Goal: Task Accomplishment & Management: Manage account settings

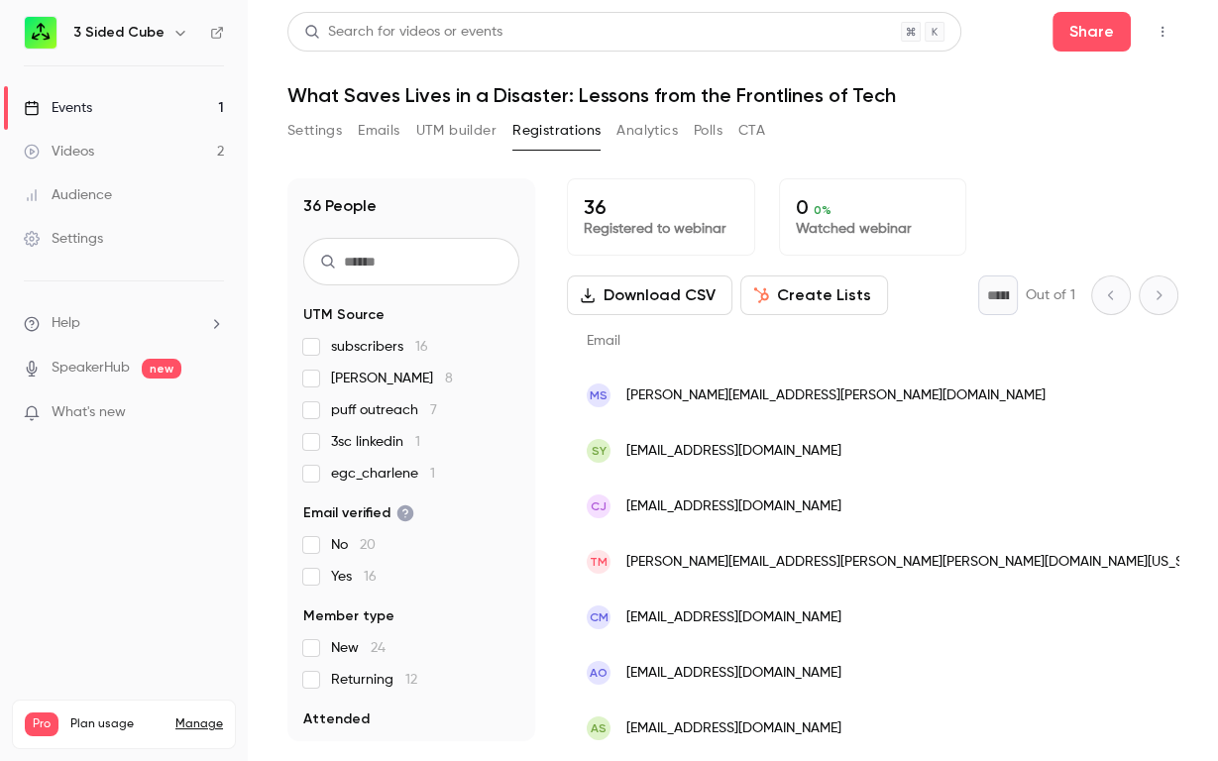
click at [311, 130] on button "Settings" at bounding box center [315, 131] width 55 height 32
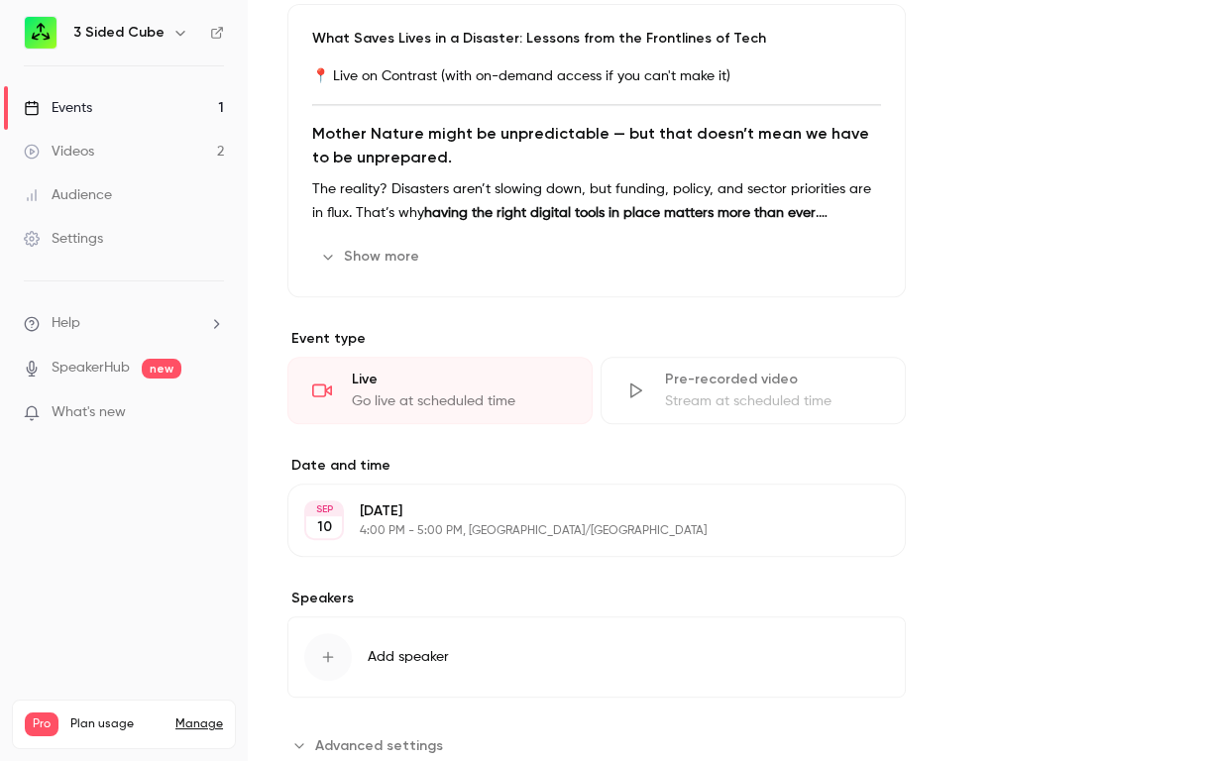
scroll to position [672, 0]
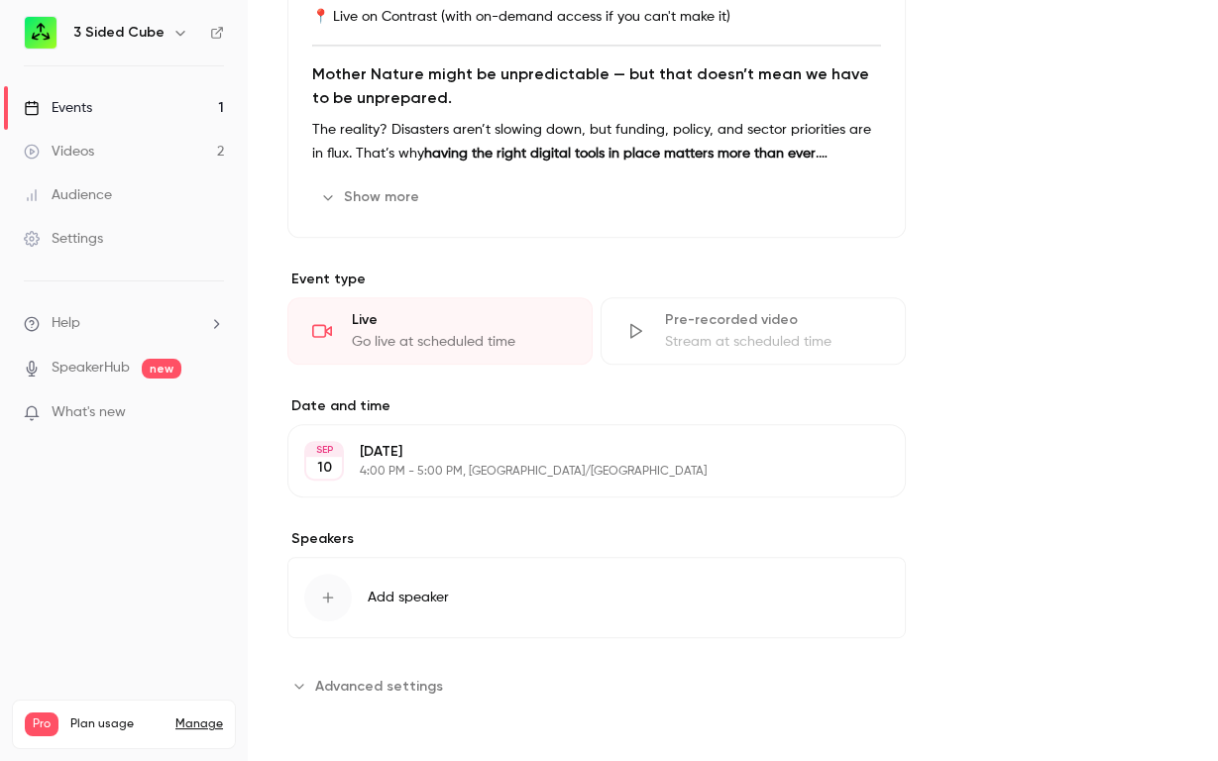
click at [407, 609] on button "Add speaker" at bounding box center [597, 597] width 619 height 81
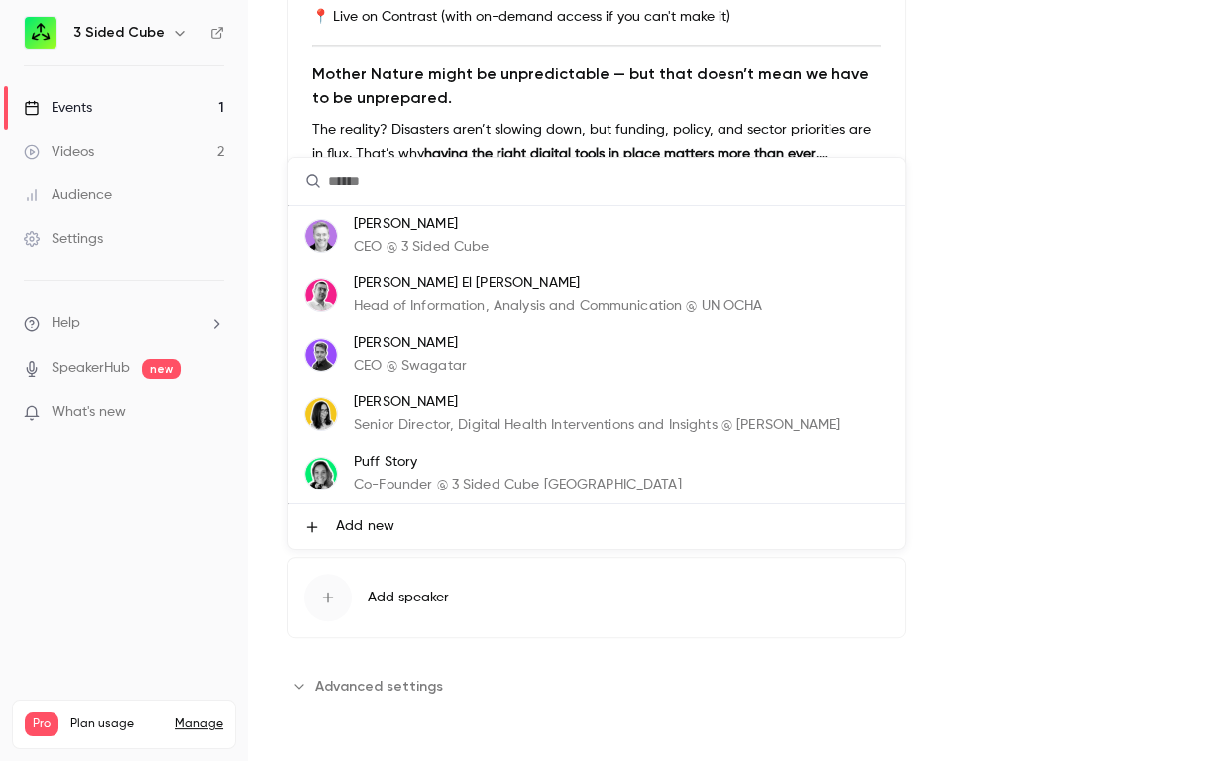
click at [381, 529] on span "Add new" at bounding box center [365, 527] width 58 height 21
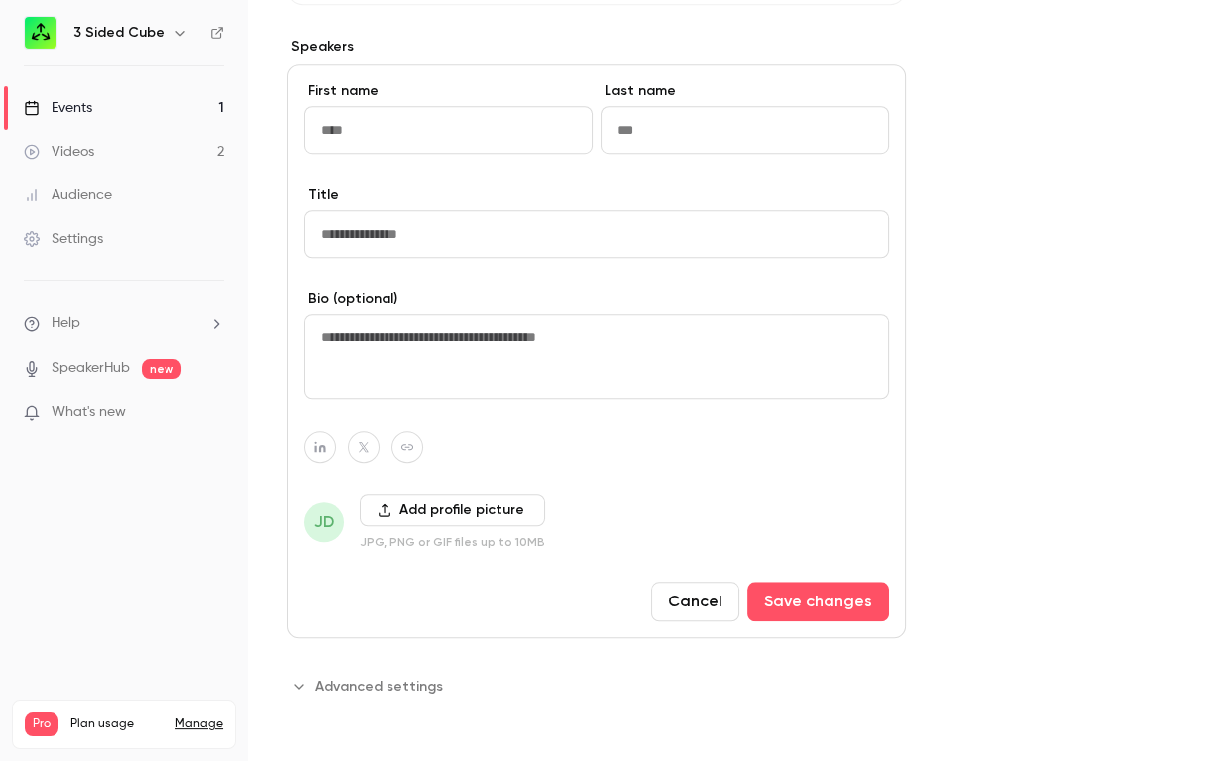
scroll to position [1169, 0]
click at [689, 622] on button "Cancel" at bounding box center [695, 602] width 88 height 40
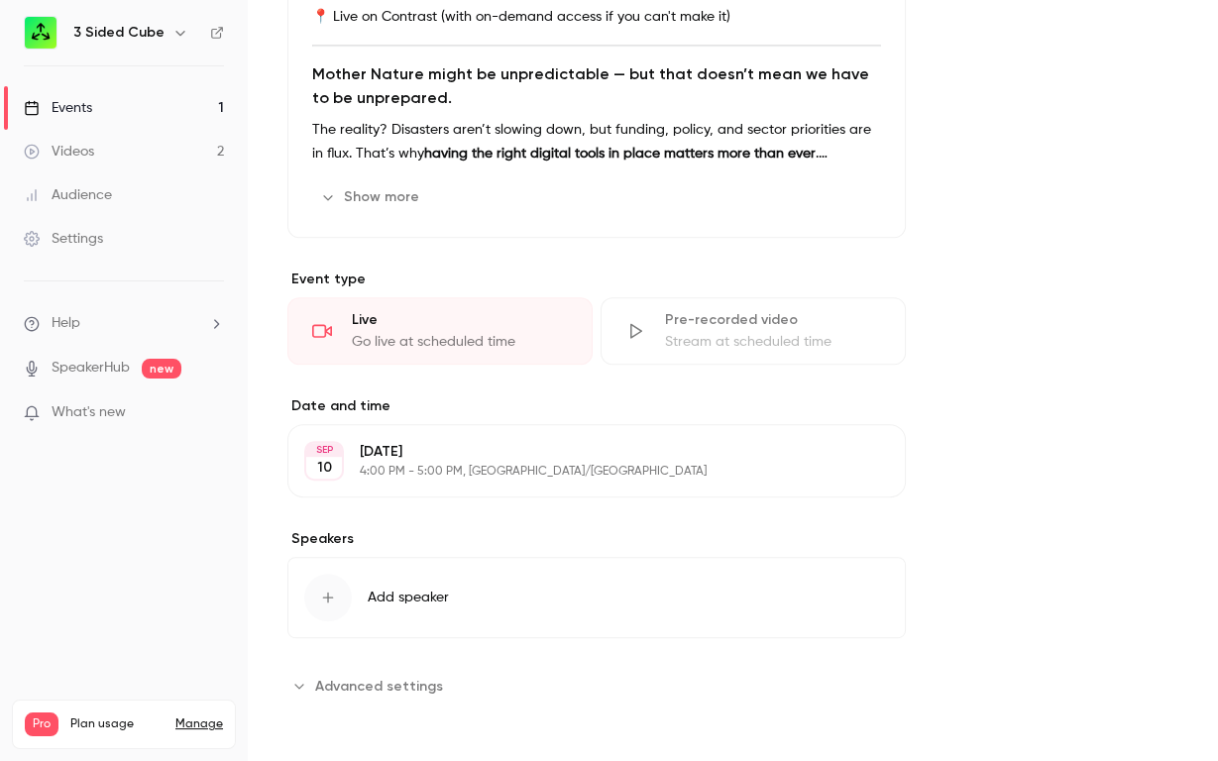
scroll to position [672, 0]
click at [391, 596] on span "Add speaker" at bounding box center [408, 598] width 81 height 20
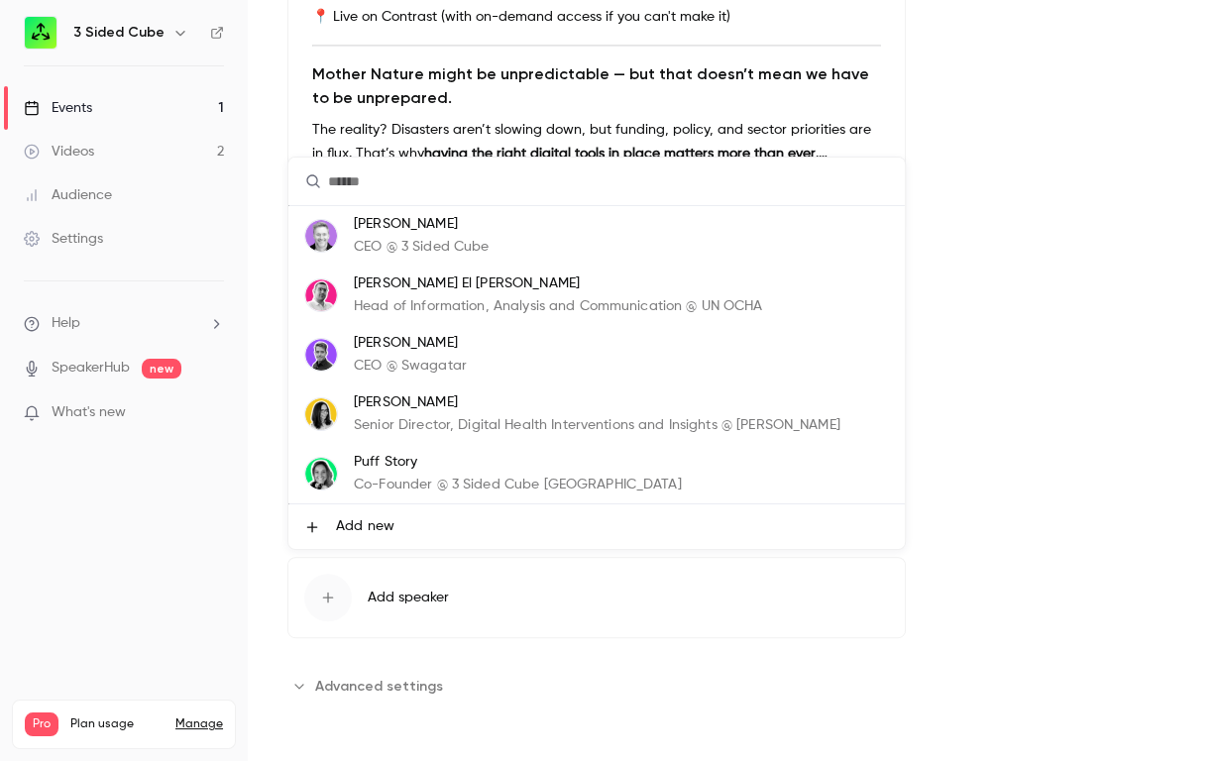
click at [373, 525] on span "Add new" at bounding box center [365, 527] width 58 height 21
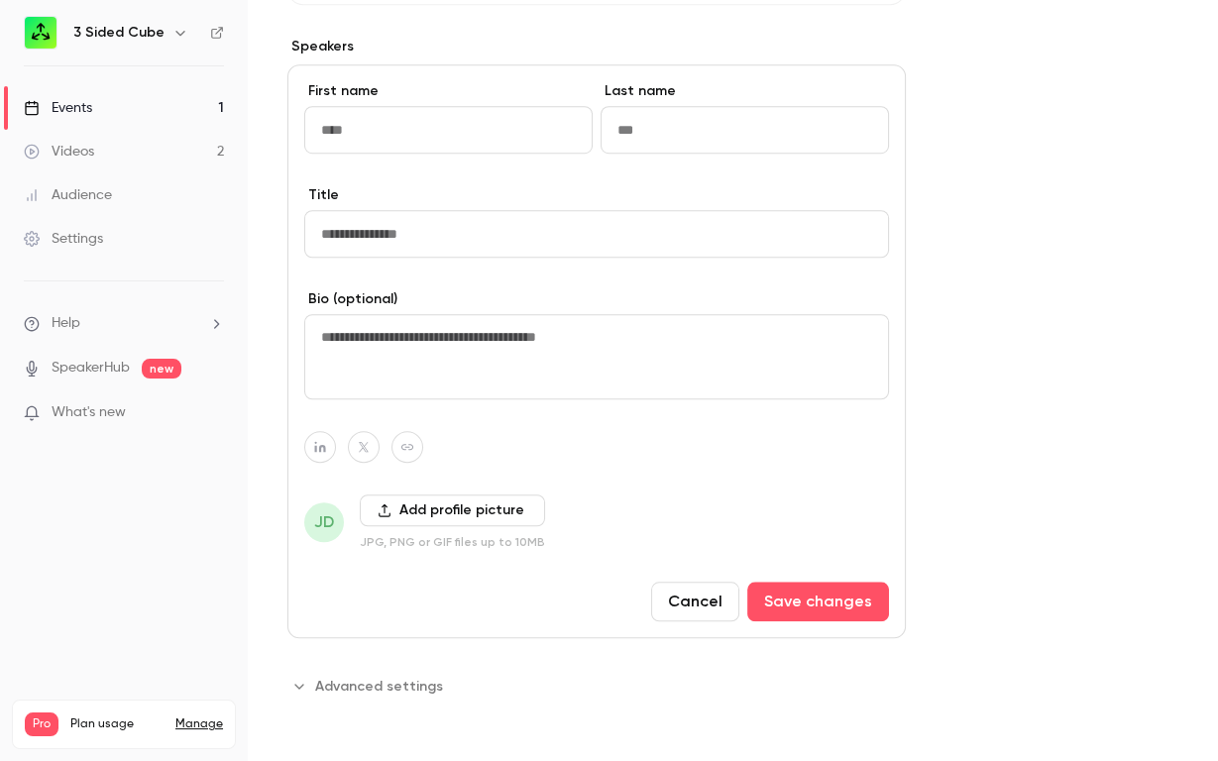
scroll to position [1184, 0]
click at [441, 525] on button "Add profile picture" at bounding box center [452, 511] width 185 height 32
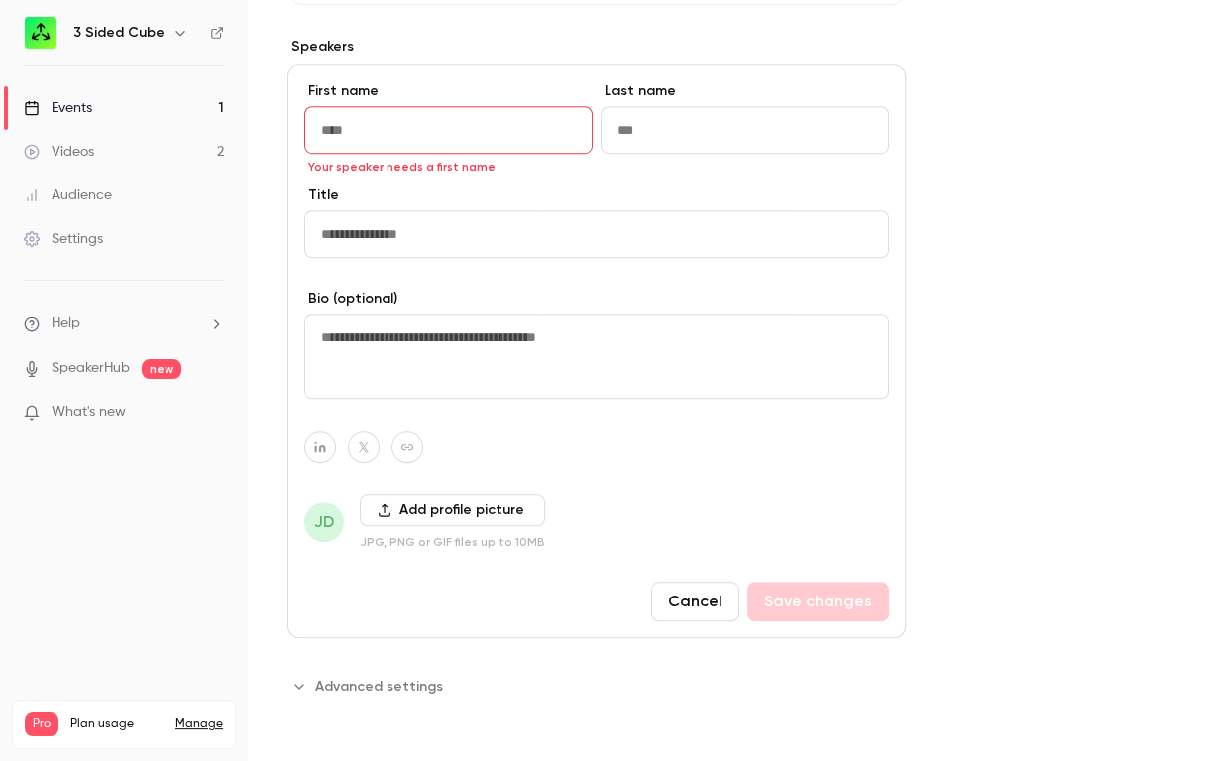
click at [715, 609] on button "Cancel" at bounding box center [695, 602] width 88 height 40
